Goal: Task Accomplishment & Management: Manage account settings

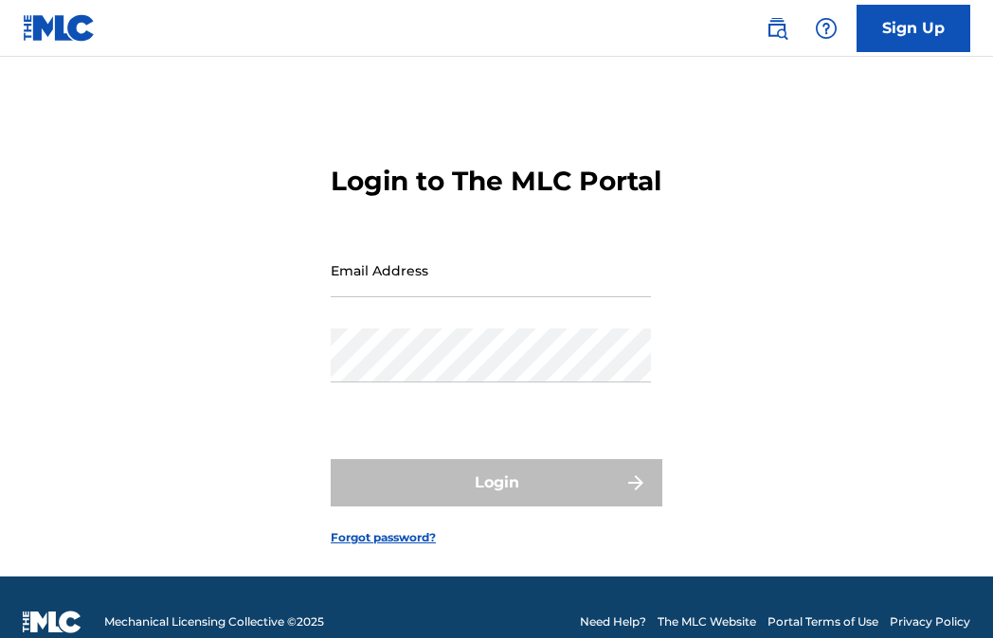
click at [433, 297] on input "Email Address" at bounding box center [491, 270] width 320 height 54
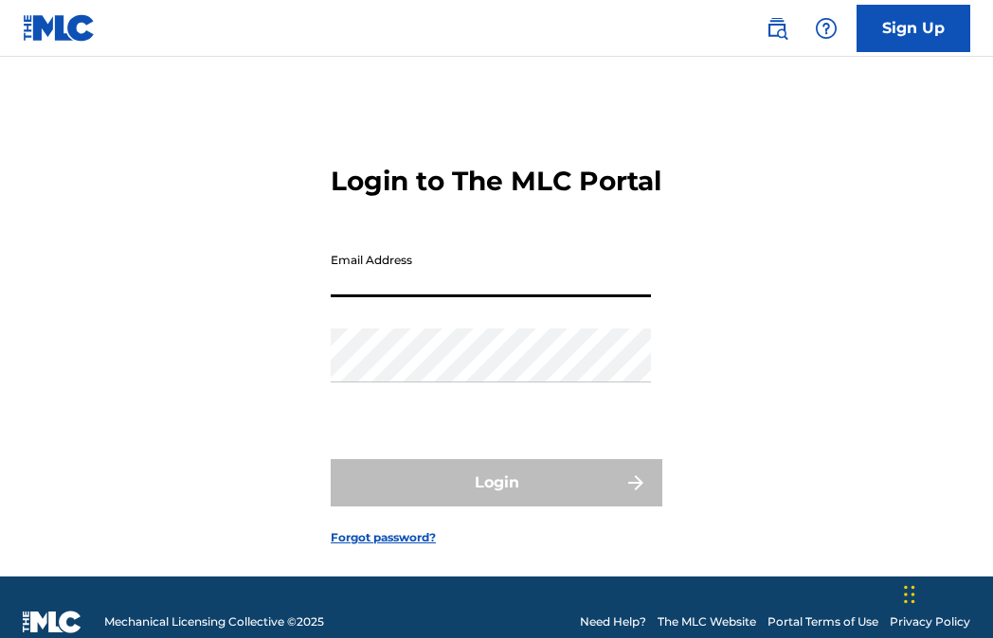
type input "[EMAIL_ADDRESS][DOMAIN_NAME]"
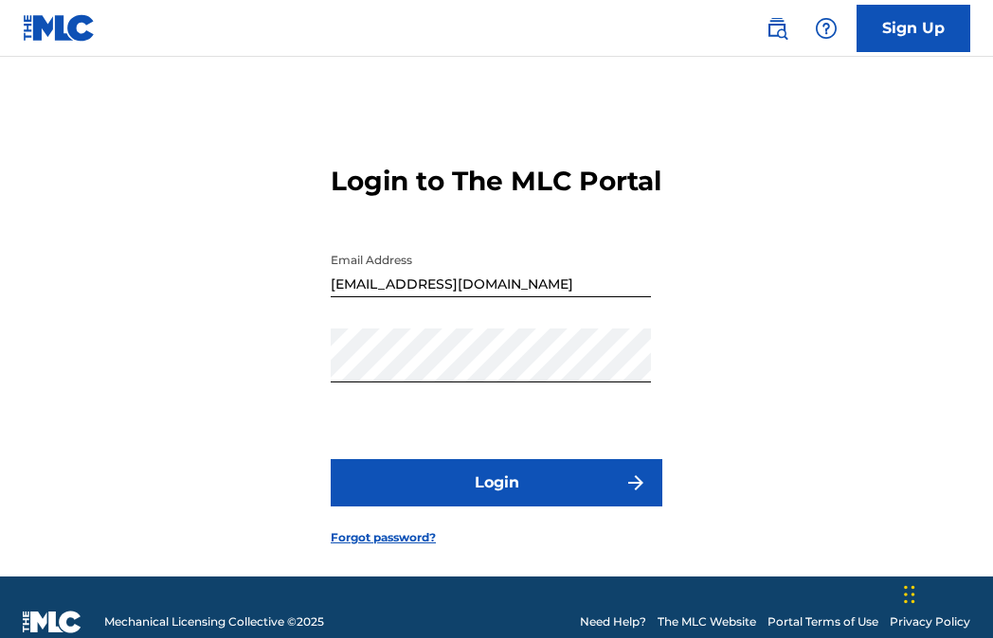
click at [472, 507] on button "Login" at bounding box center [496, 482] width 331 height 47
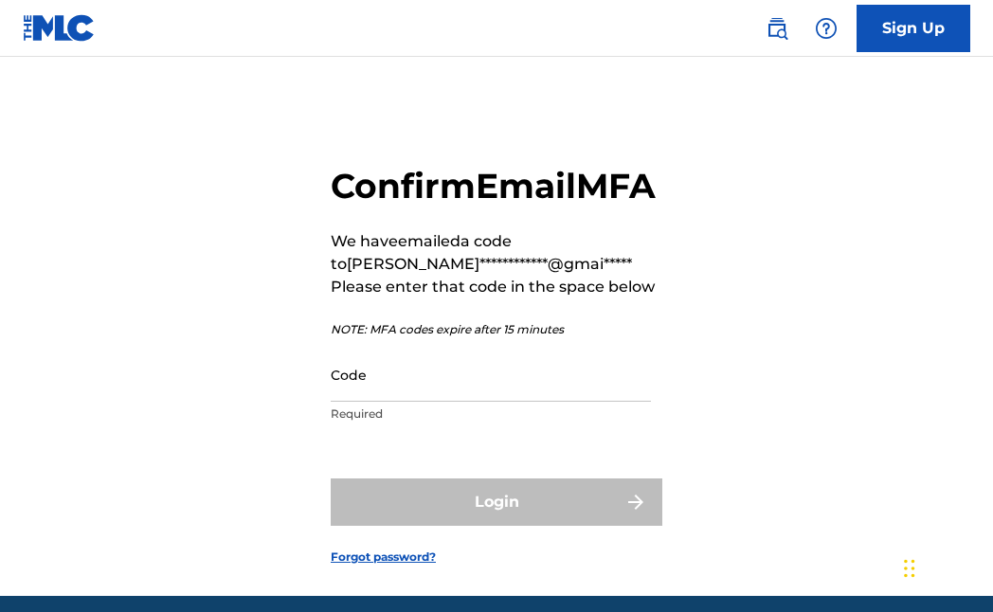
click at [419, 402] on input "Code" at bounding box center [491, 375] width 320 height 54
paste input "023696"
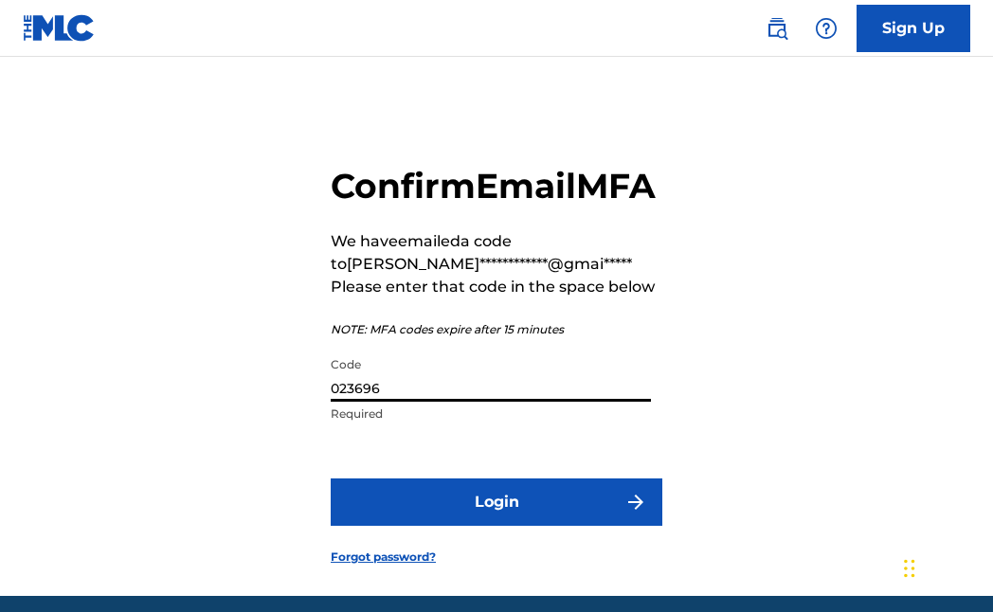
type input "023696"
click at [457, 526] on button "Login" at bounding box center [496, 501] width 331 height 47
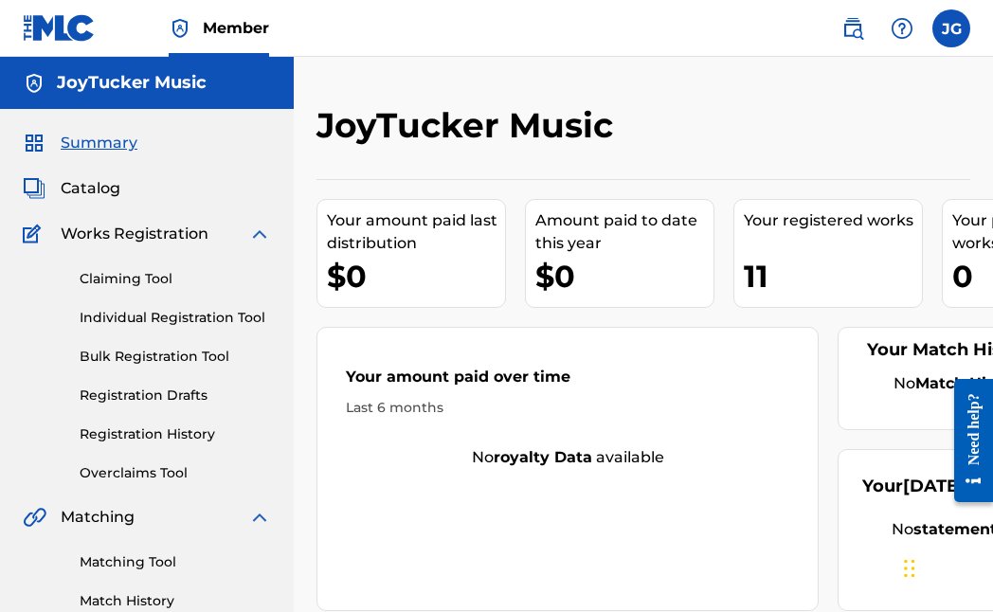
click at [257, 40] on link "Member" at bounding box center [219, 28] width 100 height 56
click at [197, 400] on link "Registration Drafts" at bounding box center [175, 395] width 191 height 20
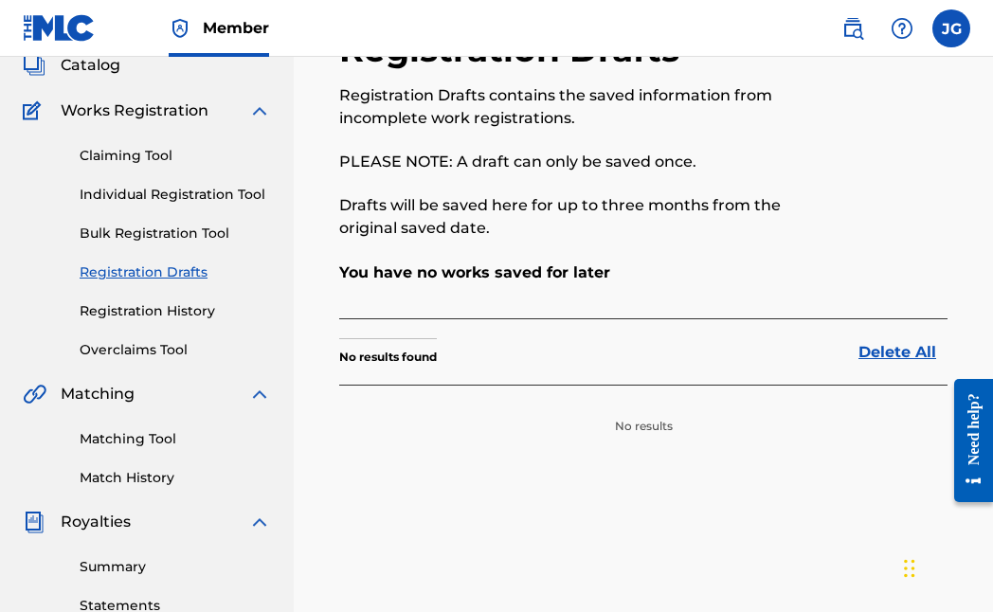
scroll to position [112, 0]
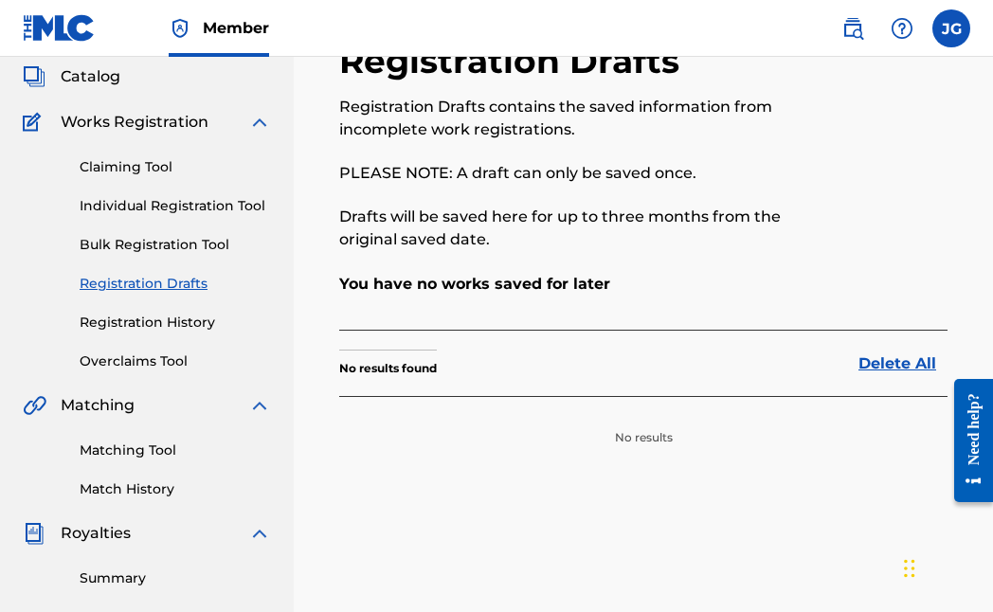
click at [182, 312] on div "Claiming Tool Individual Registration Tool Bulk Registration Tool Registration …" at bounding box center [147, 253] width 248 height 238
click at [180, 321] on link "Registration History" at bounding box center [175, 323] width 191 height 20
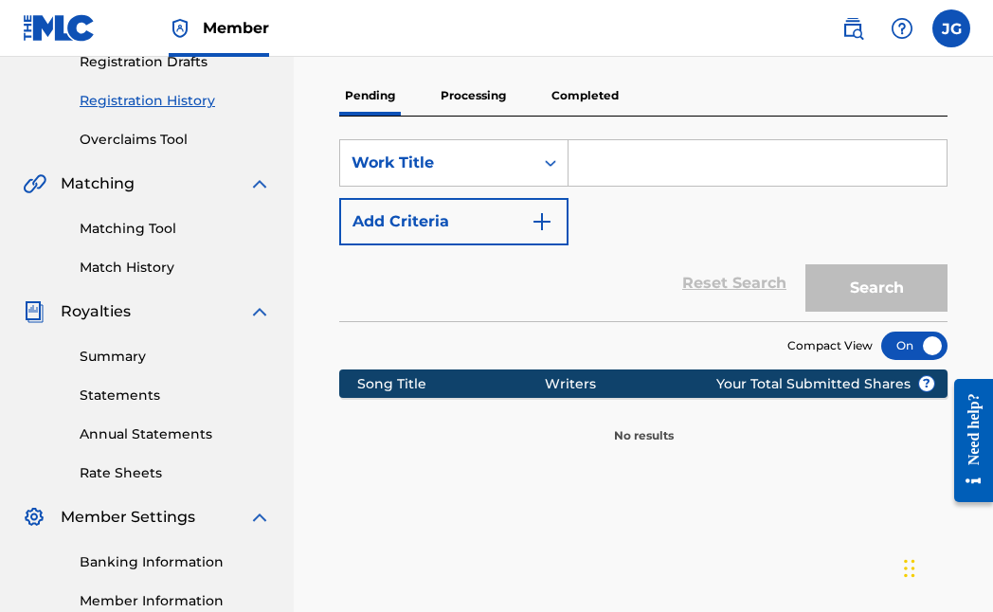
scroll to position [102, 0]
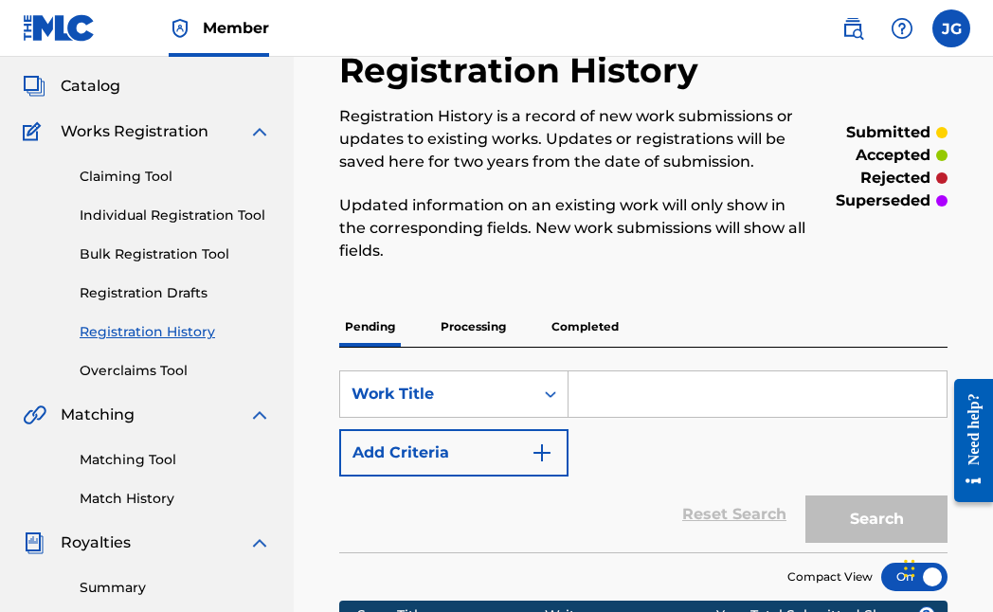
click at [469, 321] on p "Processing" at bounding box center [473, 327] width 77 height 40
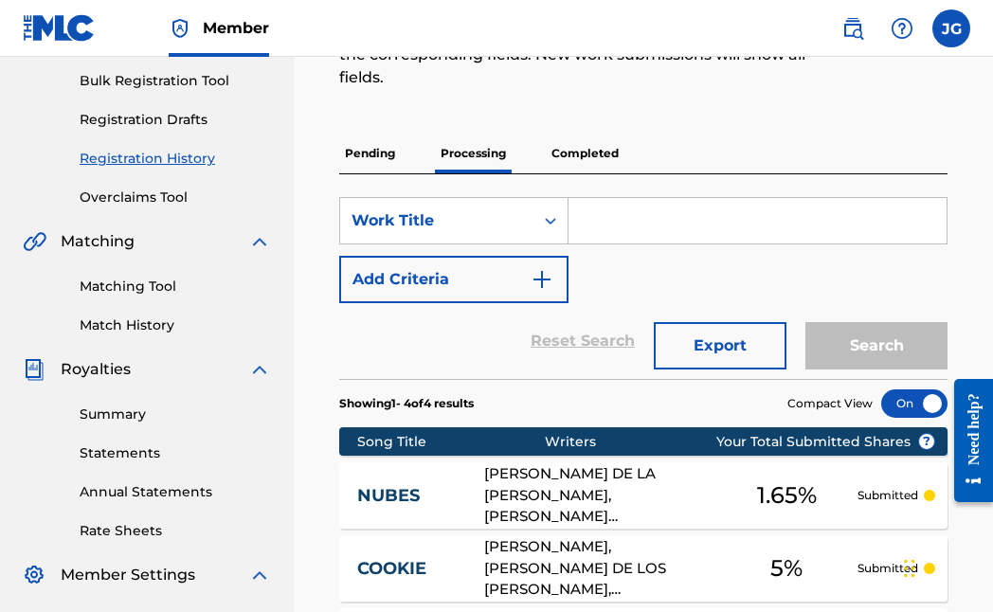
scroll to position [263, 0]
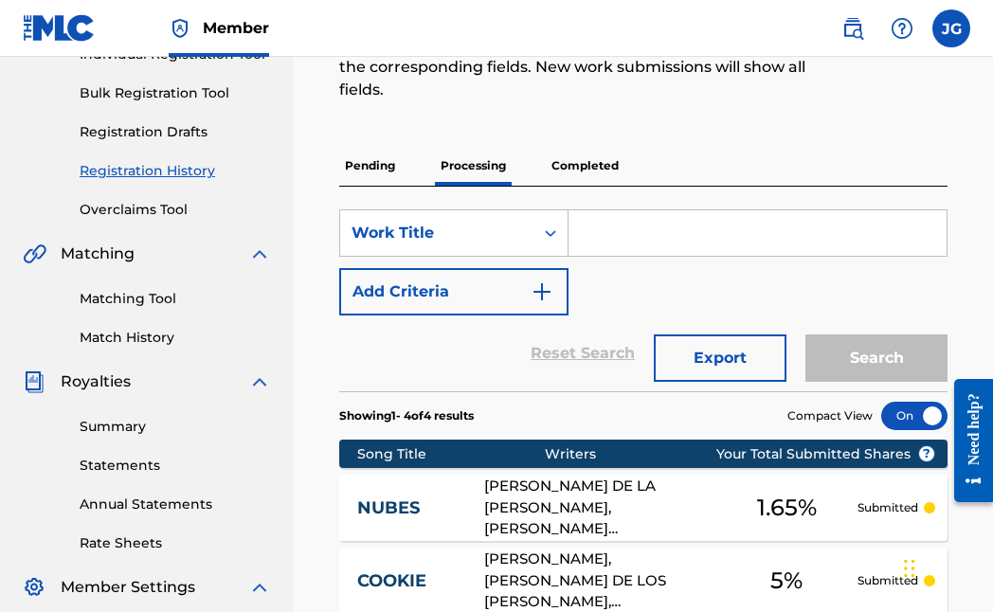
click at [566, 171] on p "Completed" at bounding box center [585, 166] width 79 height 40
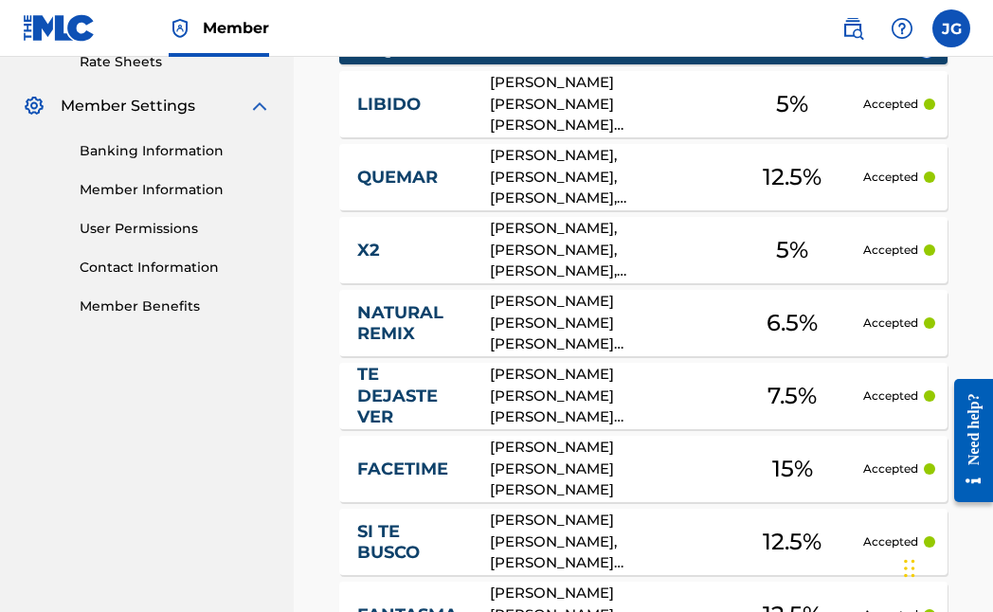
scroll to position [746, 0]
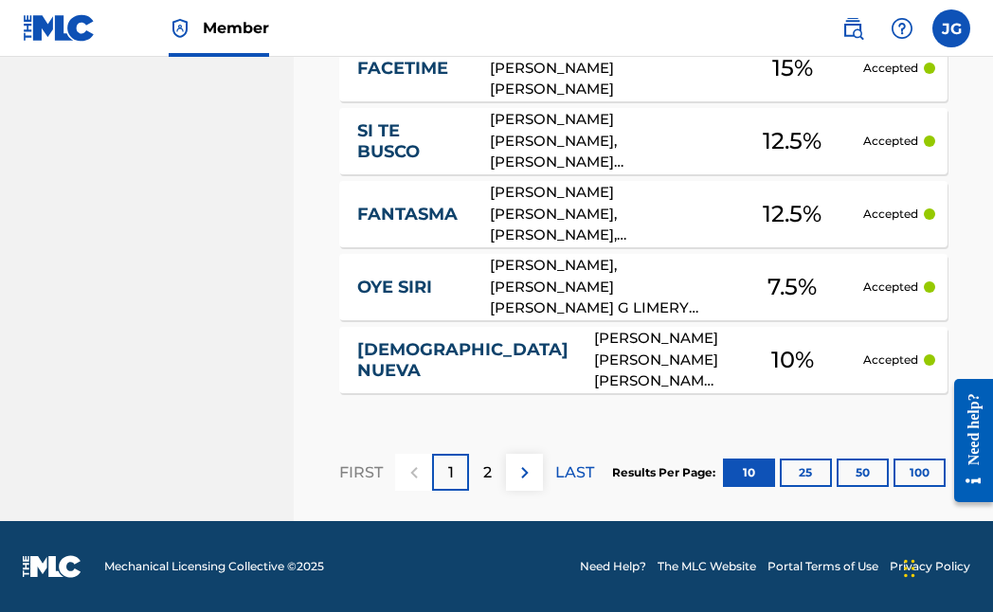
click at [480, 462] on div "2" at bounding box center [487, 472] width 37 height 37
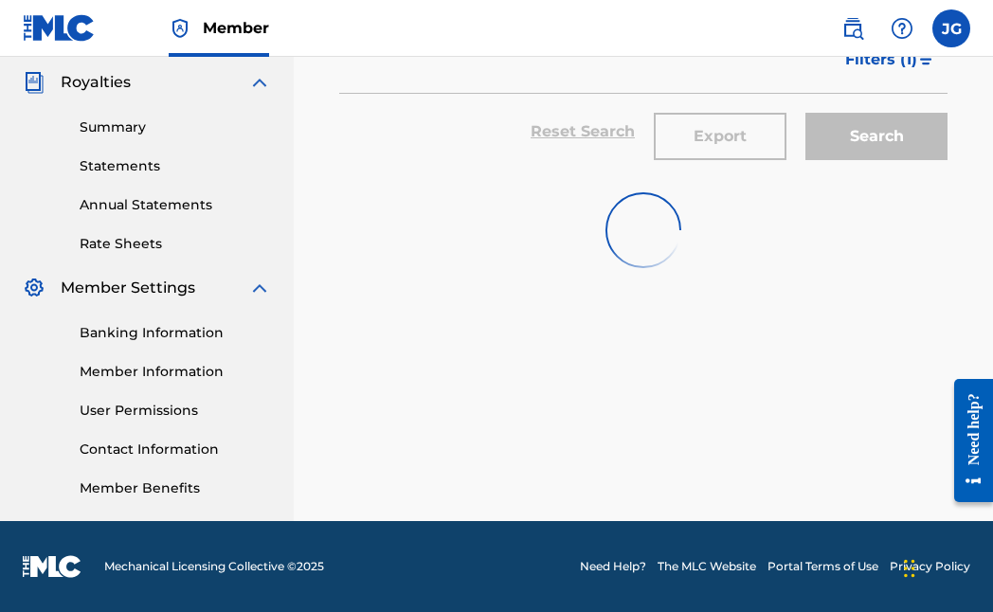
scroll to position [563, 0]
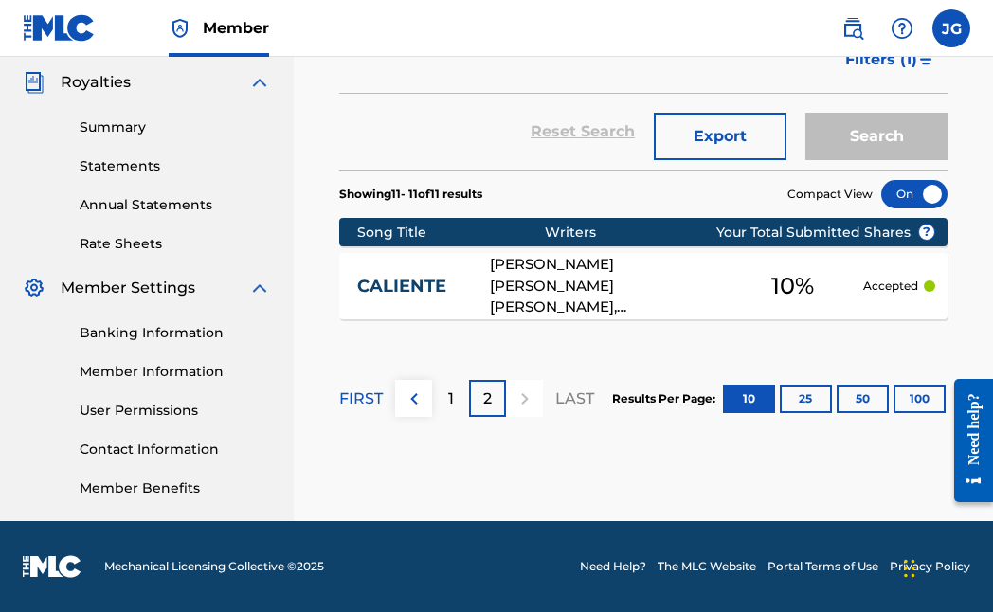
click at [462, 404] on div "1" at bounding box center [450, 398] width 37 height 37
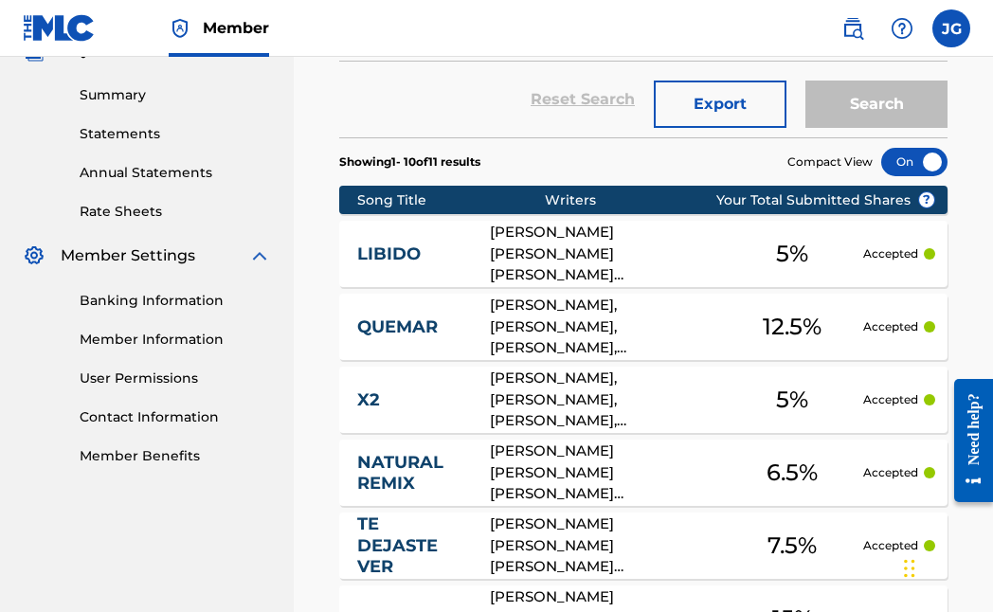
scroll to position [610, 0]
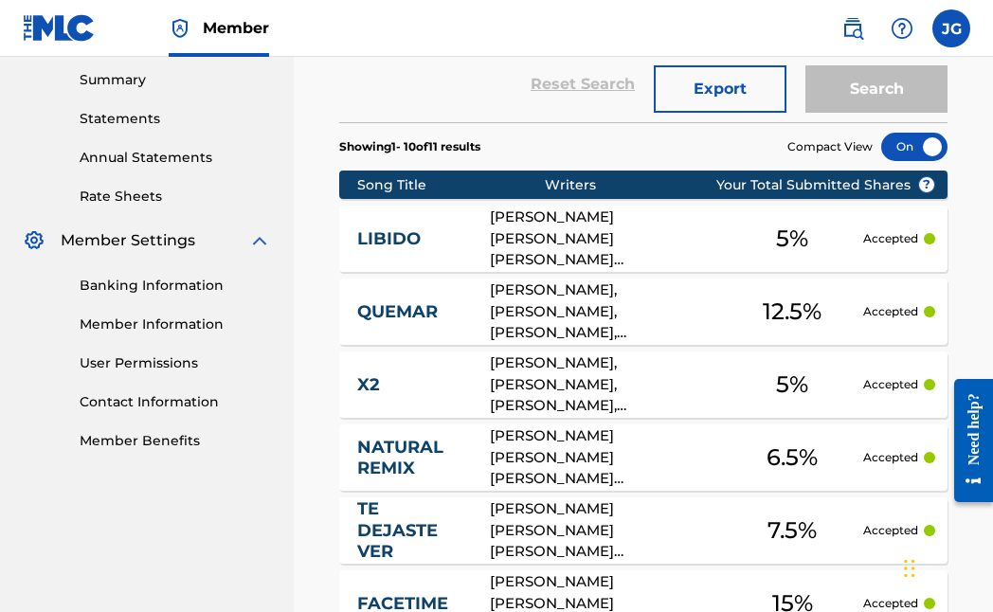
click at [565, 319] on div "[PERSON_NAME], [PERSON_NAME], [PERSON_NAME], [PERSON_NAME], [PERSON_NAME]" at bounding box center [605, 311] width 231 height 64
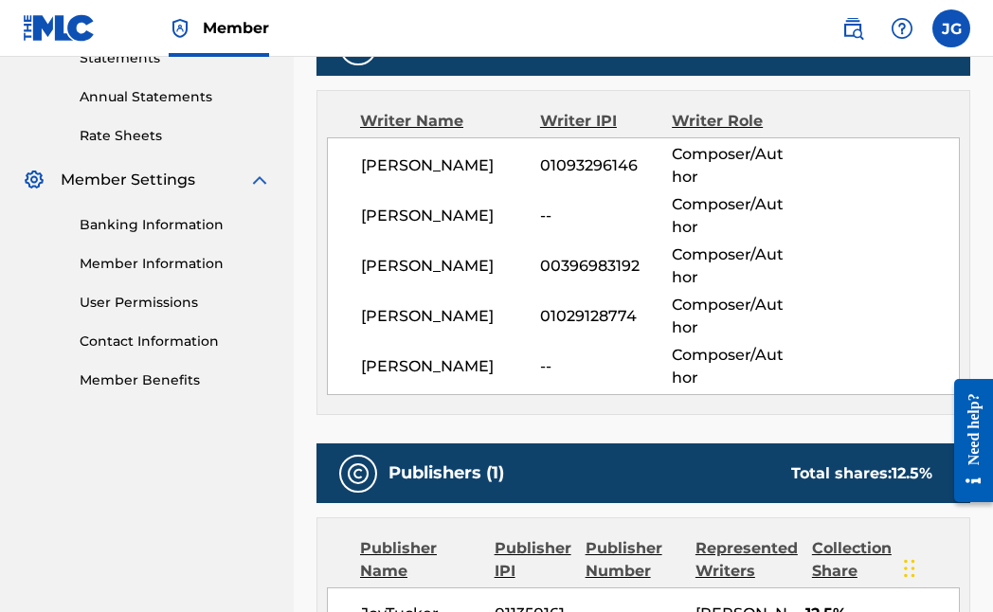
scroll to position [948, 0]
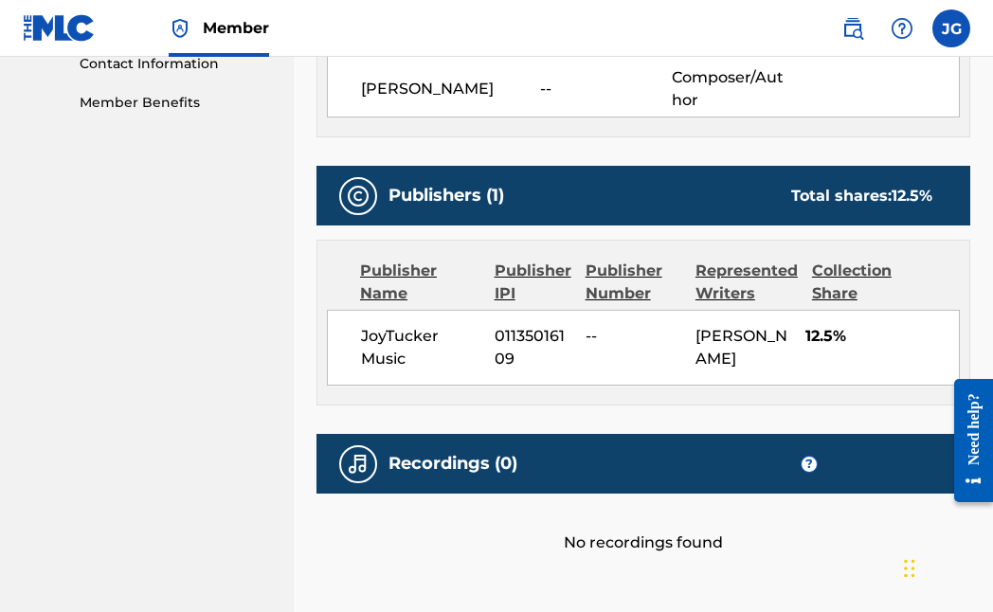
click at [567, 493] on div "Recordings (0) ?" at bounding box center [643, 464] width 654 height 60
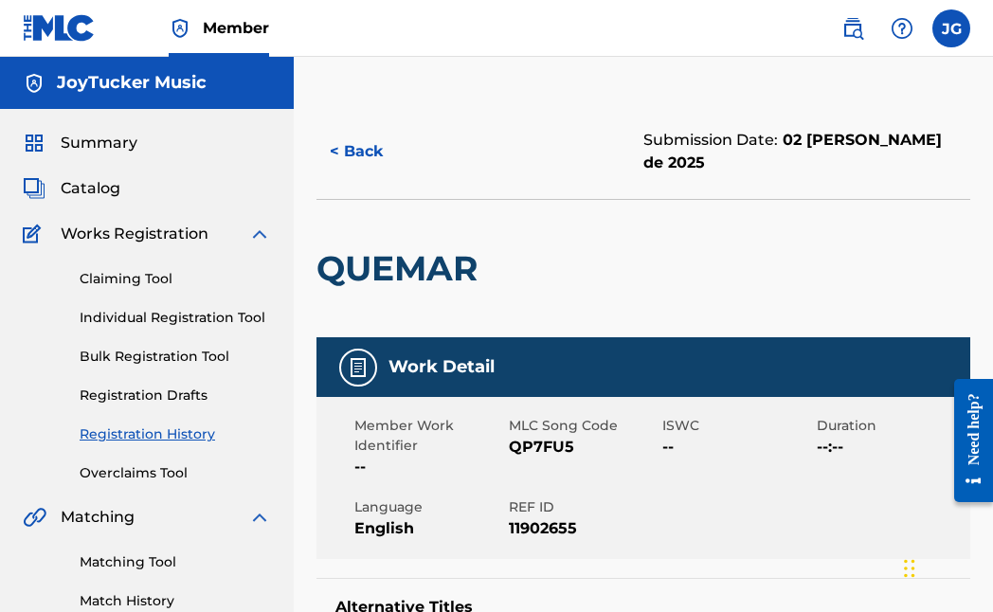
scroll to position [0, 0]
click at [169, 477] on link "Overclaims Tool" at bounding box center [175, 473] width 191 height 20
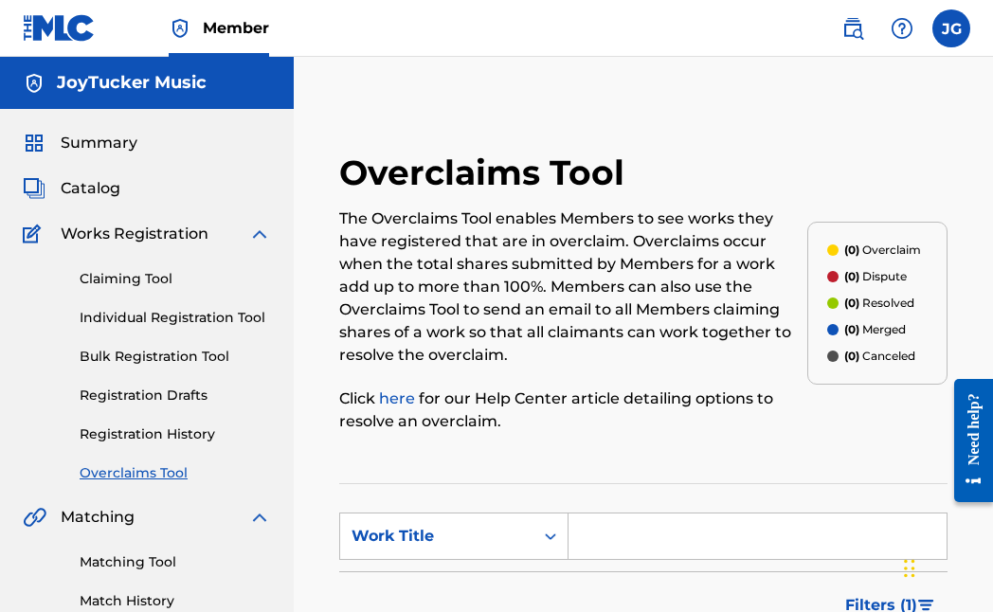
click at [160, 280] on link "Claiming Tool" at bounding box center [175, 279] width 191 height 20
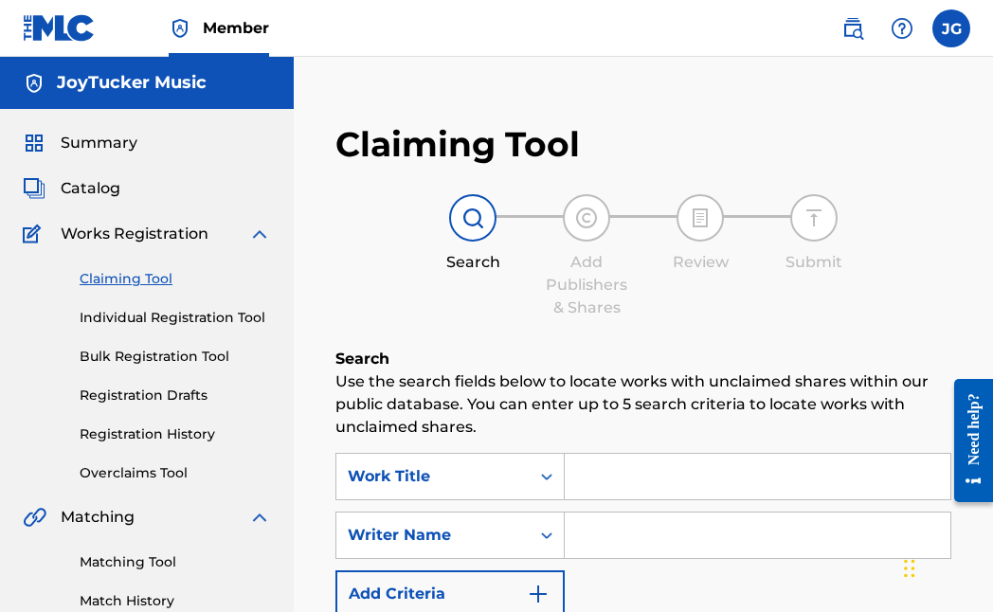
click at [144, 314] on link "Individual Registration Tool" at bounding box center [175, 318] width 191 height 20
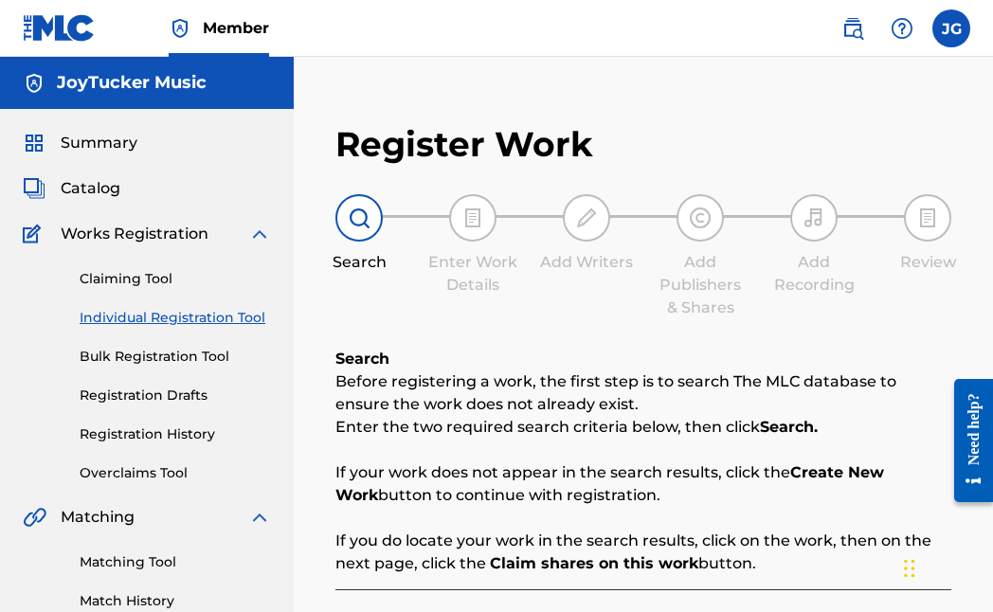
click at [151, 340] on div "Claiming Tool Individual Registration Tool Bulk Registration Tool Registration …" at bounding box center [147, 364] width 248 height 238
click at [150, 351] on link "Bulk Registration Tool" at bounding box center [175, 357] width 191 height 20
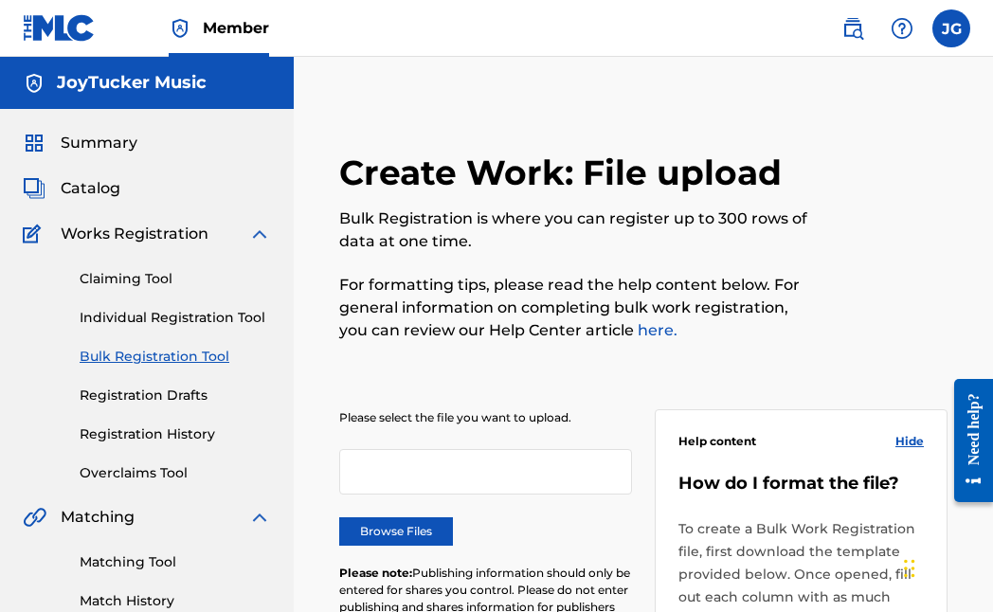
click at [99, 183] on span "Catalog" at bounding box center [91, 188] width 60 height 23
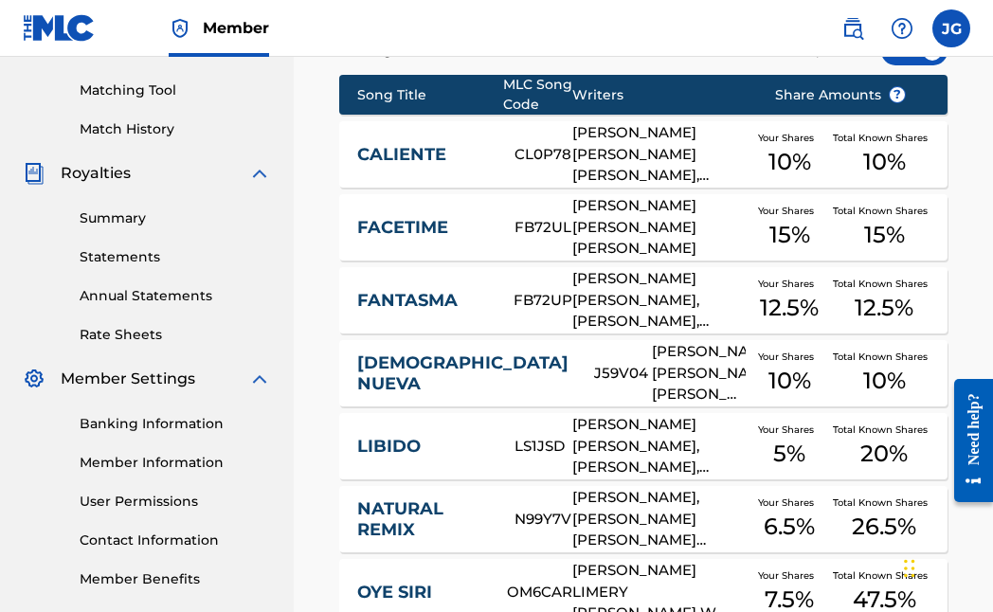
scroll to position [473, 0]
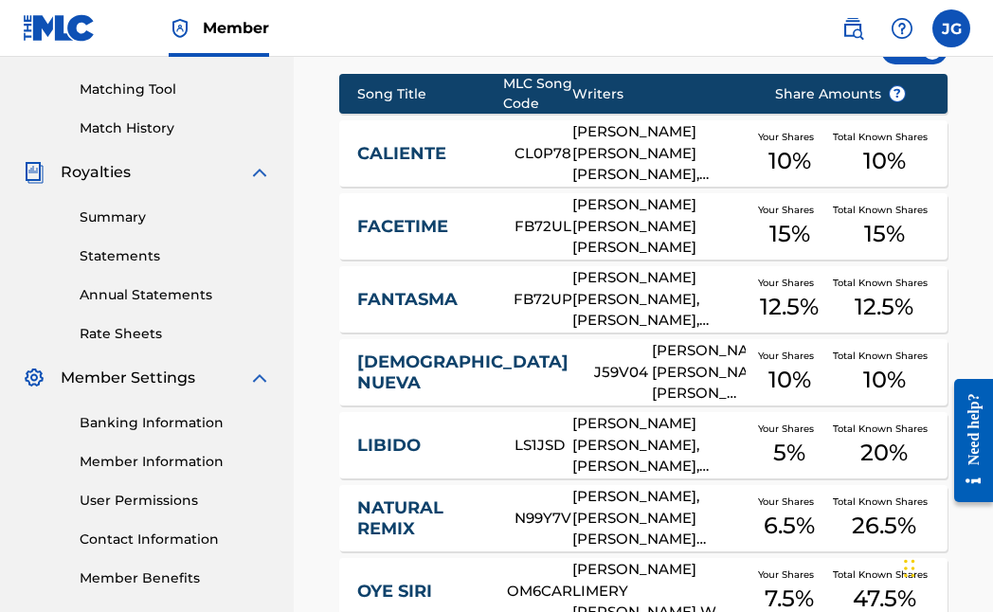
click at [864, 303] on span "12.5 %" at bounding box center [883, 307] width 59 height 34
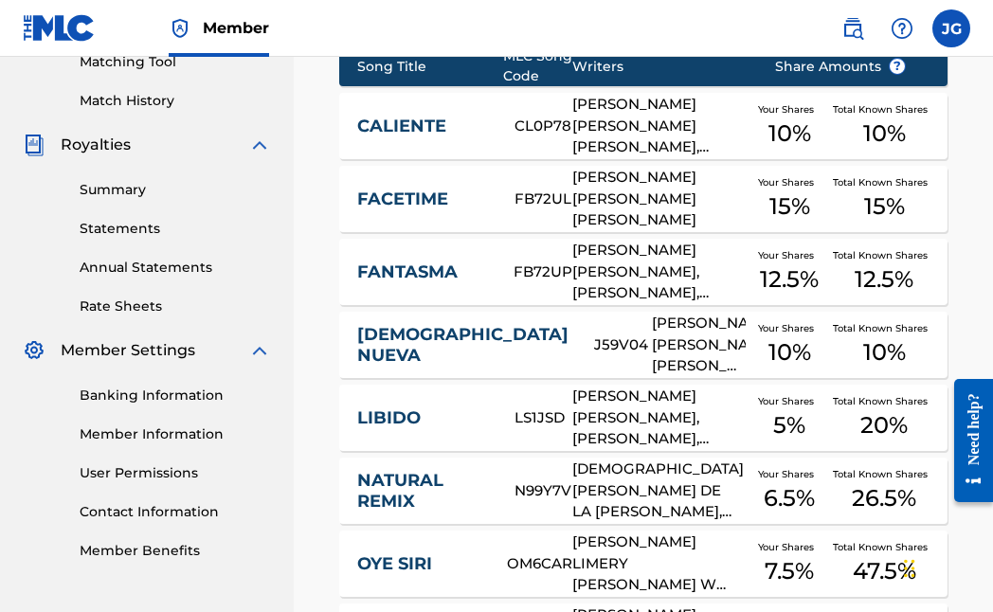
scroll to position [530, 0]
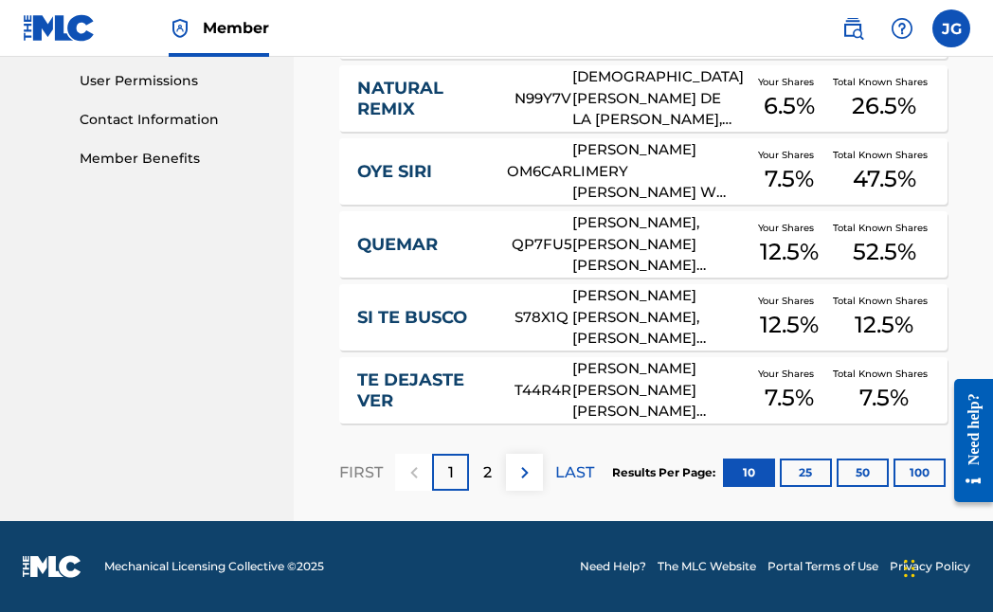
click at [492, 475] on div "2" at bounding box center [487, 472] width 37 height 37
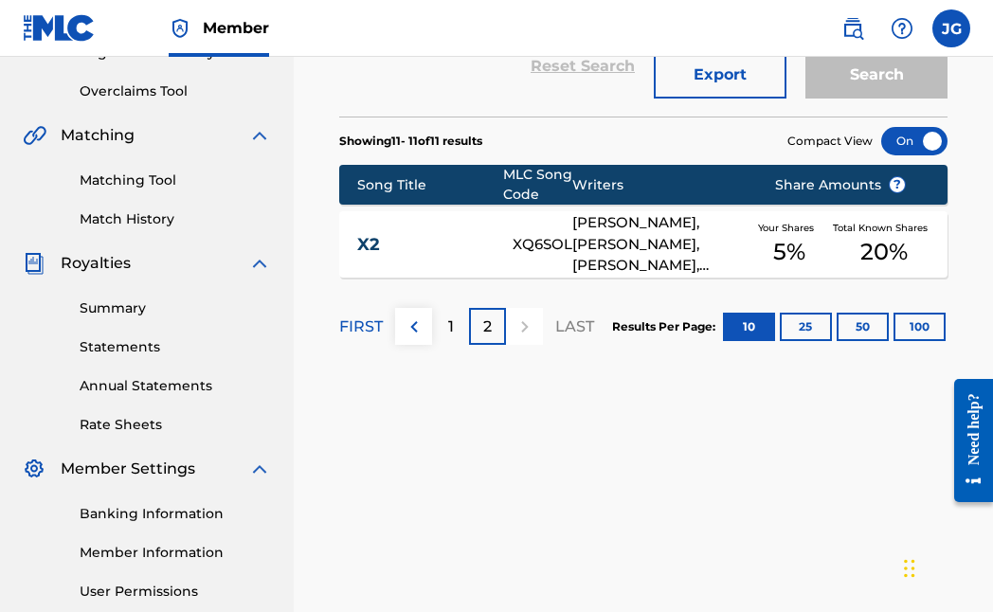
scroll to position [378, 0]
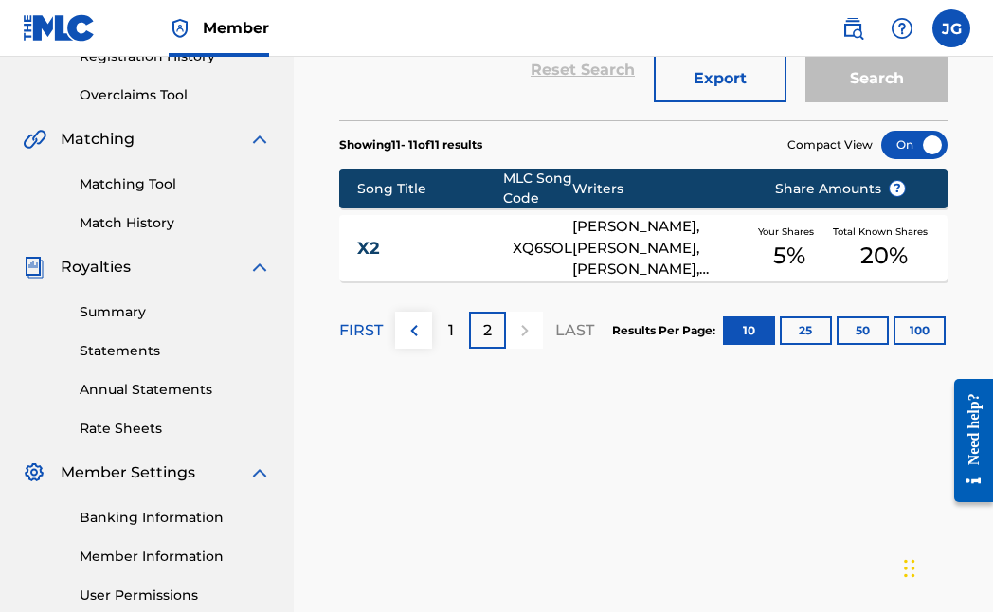
click at [609, 229] on div "[PERSON_NAME], [PERSON_NAME], [PERSON_NAME], [PERSON_NAME] [PERSON_NAME] G LIME…" at bounding box center [658, 248] width 173 height 64
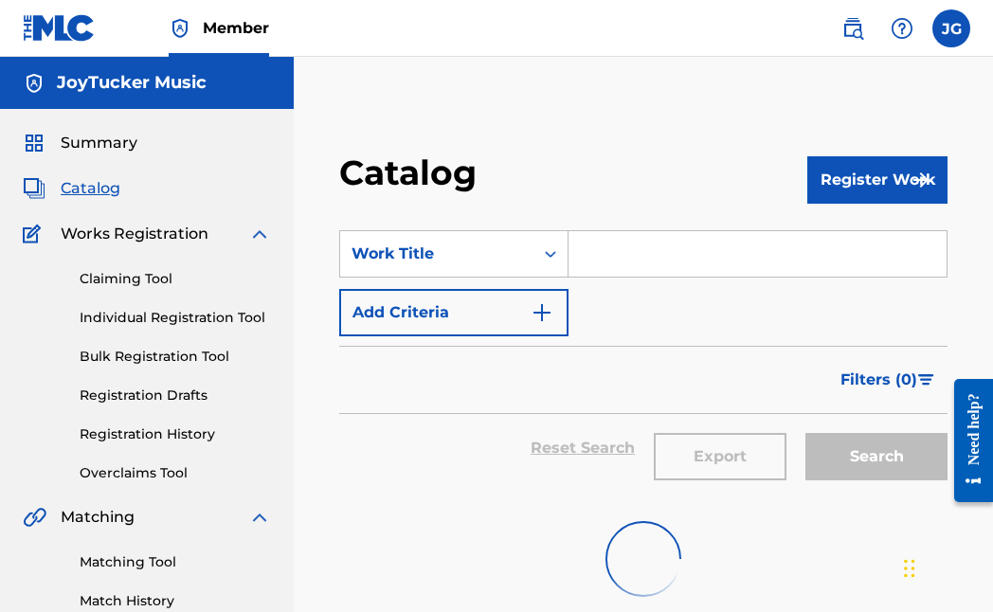
scroll to position [378, 0]
